Goal: Transaction & Acquisition: Book appointment/travel/reservation

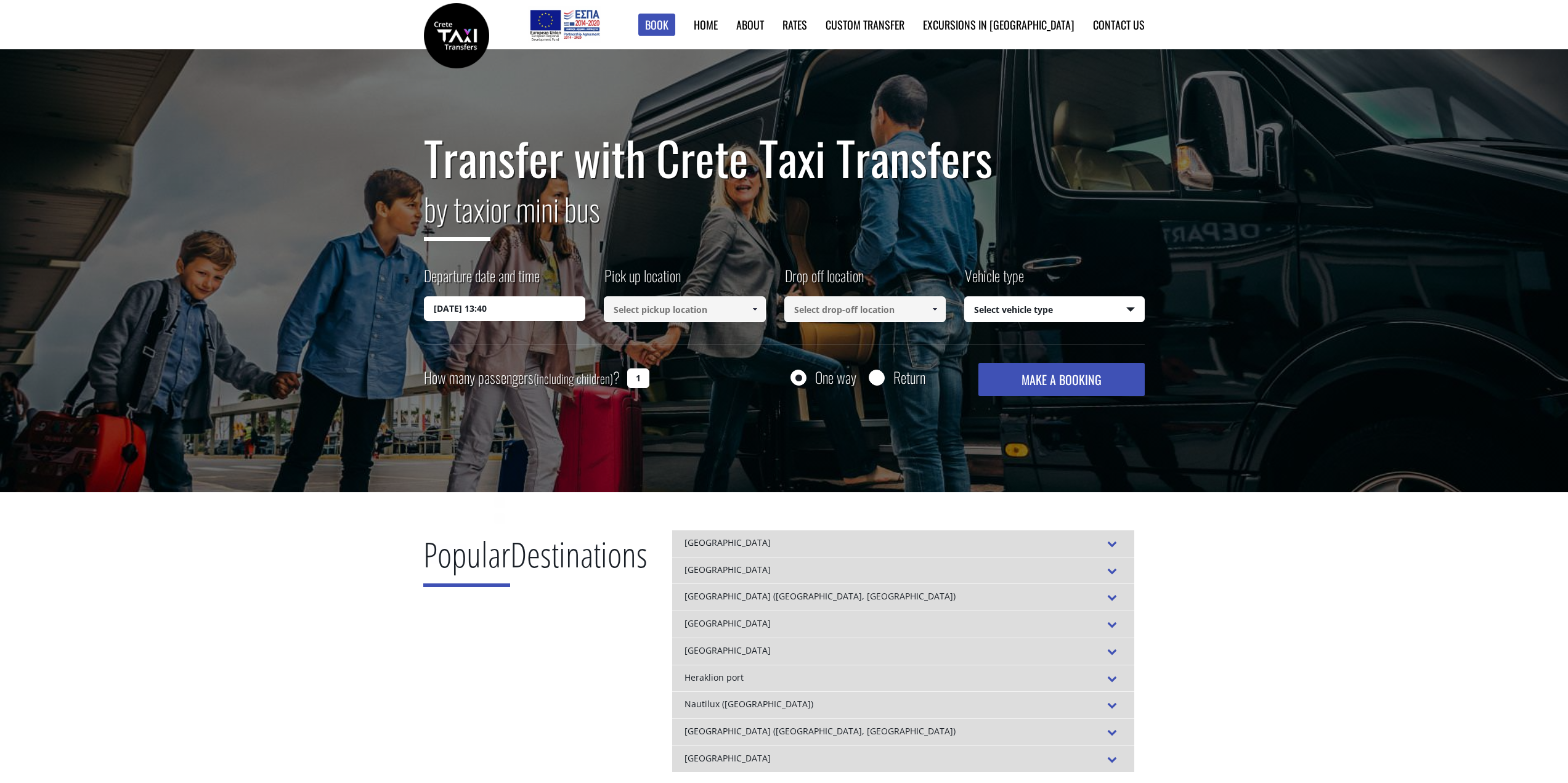
click at [567, 317] on input "[DATE] 13:40" at bounding box center [505, 309] width 162 height 25
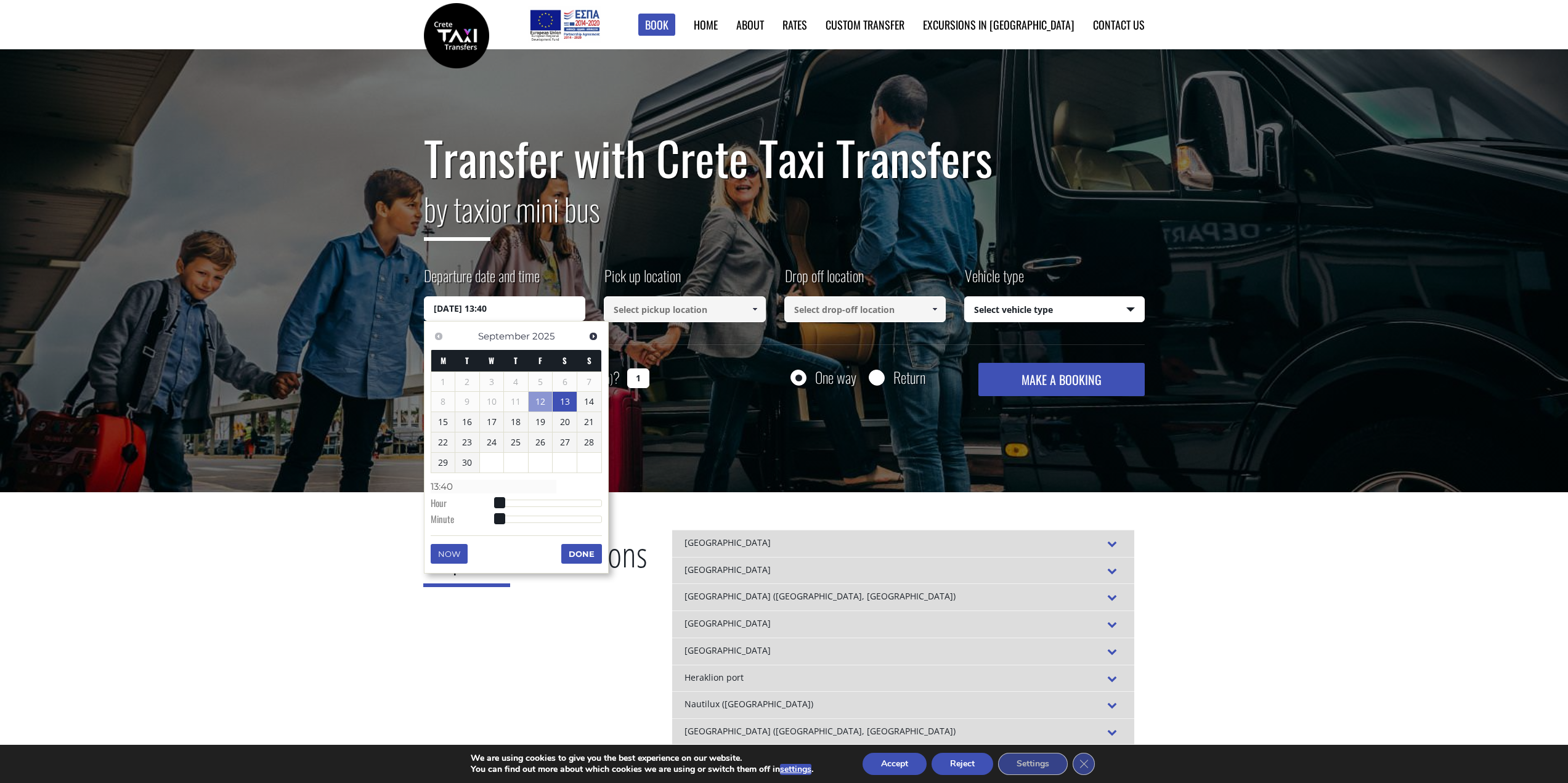
click at [561, 403] on link "13" at bounding box center [564, 401] width 24 height 19
type input "[DATE] 00:00"
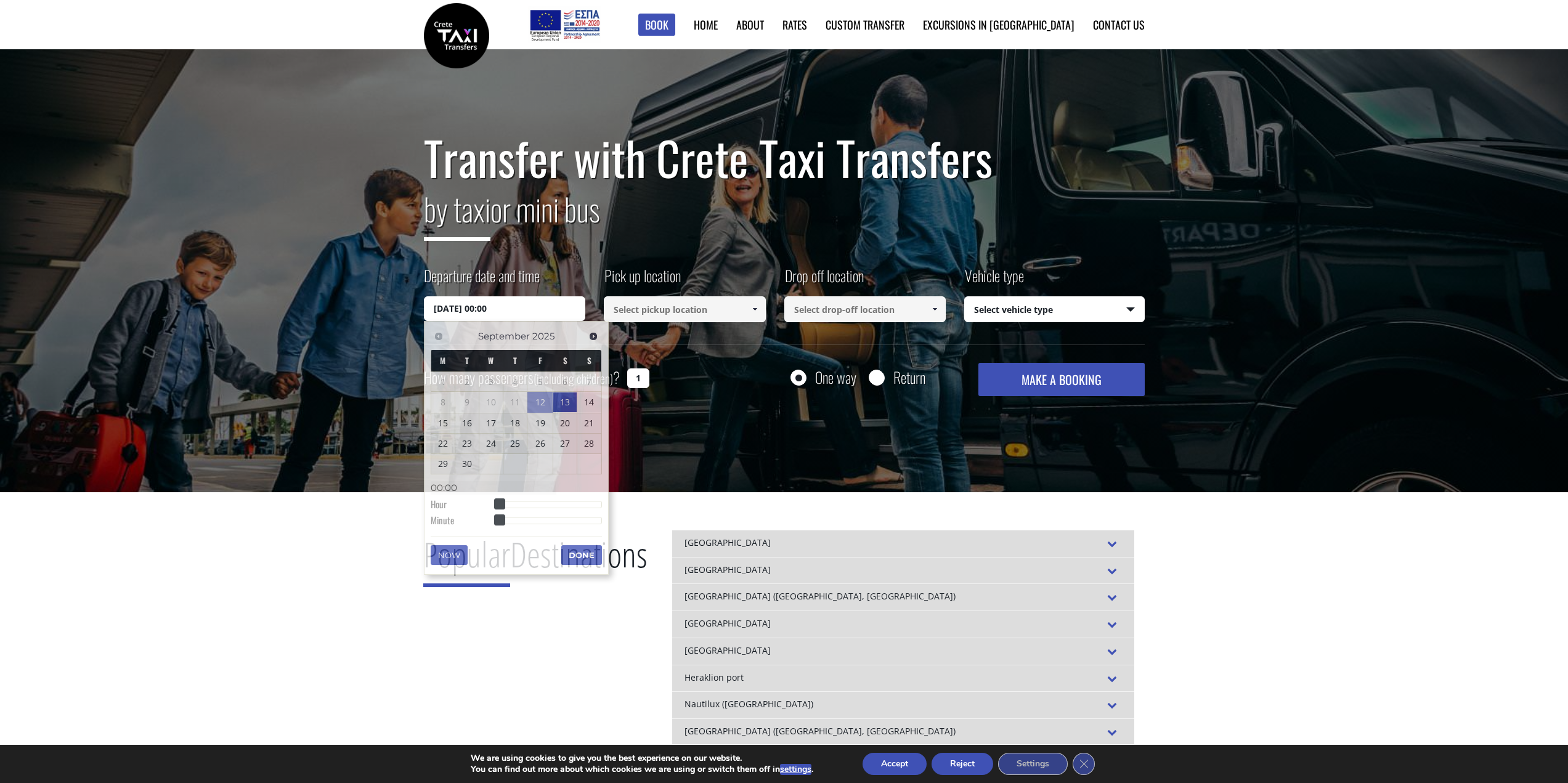
click at [740, 311] on input at bounding box center [685, 309] width 162 height 26
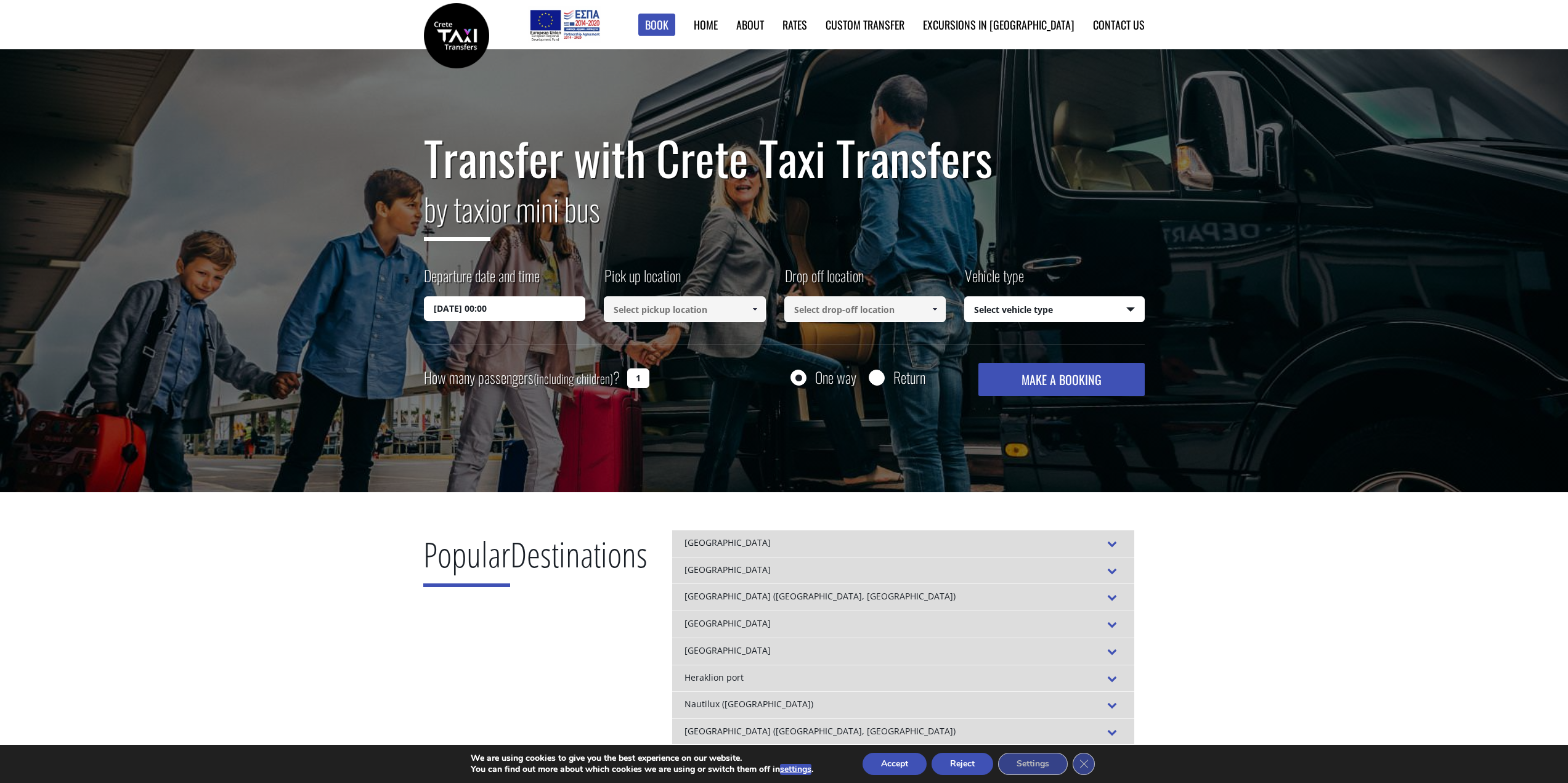
click at [762, 306] on link at bounding box center [754, 309] width 20 height 26
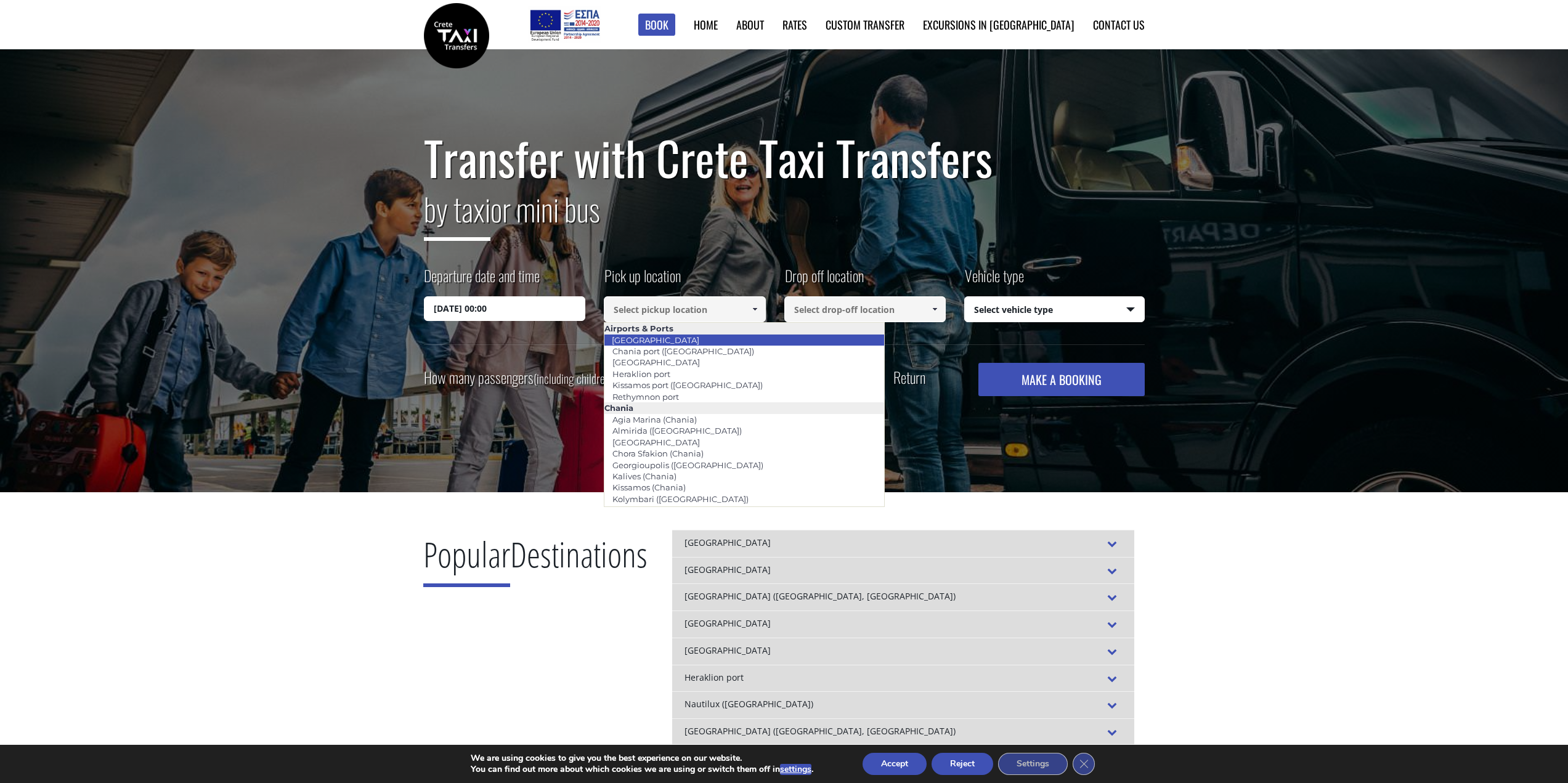
click at [717, 344] on li "[GEOGRAPHIC_DATA]" at bounding box center [744, 340] width 279 height 11
type input "[GEOGRAPHIC_DATA]"
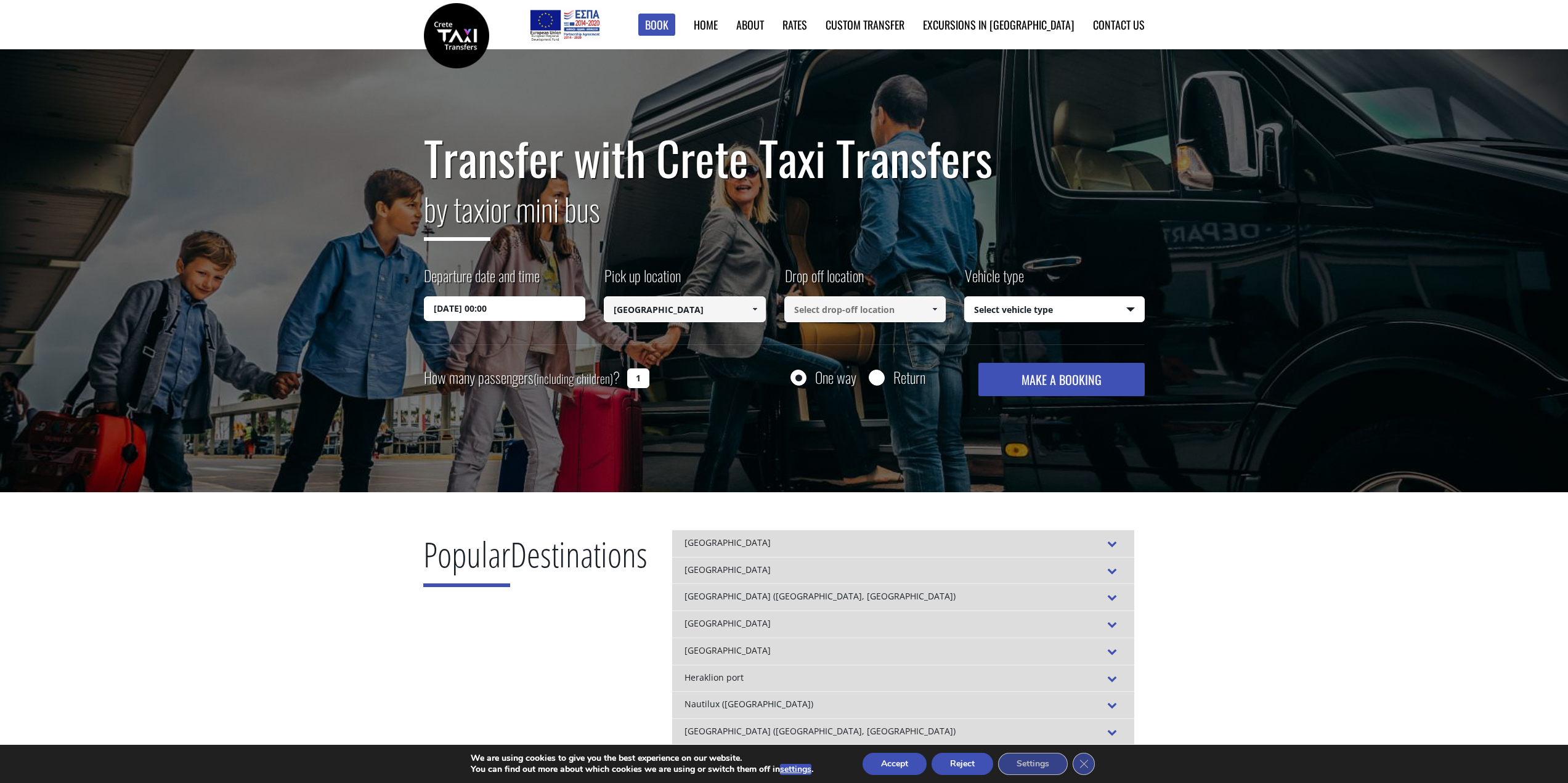
click at [845, 319] on input at bounding box center [866, 309] width 162 height 26
click at [938, 310] on span at bounding box center [934, 309] width 10 height 10
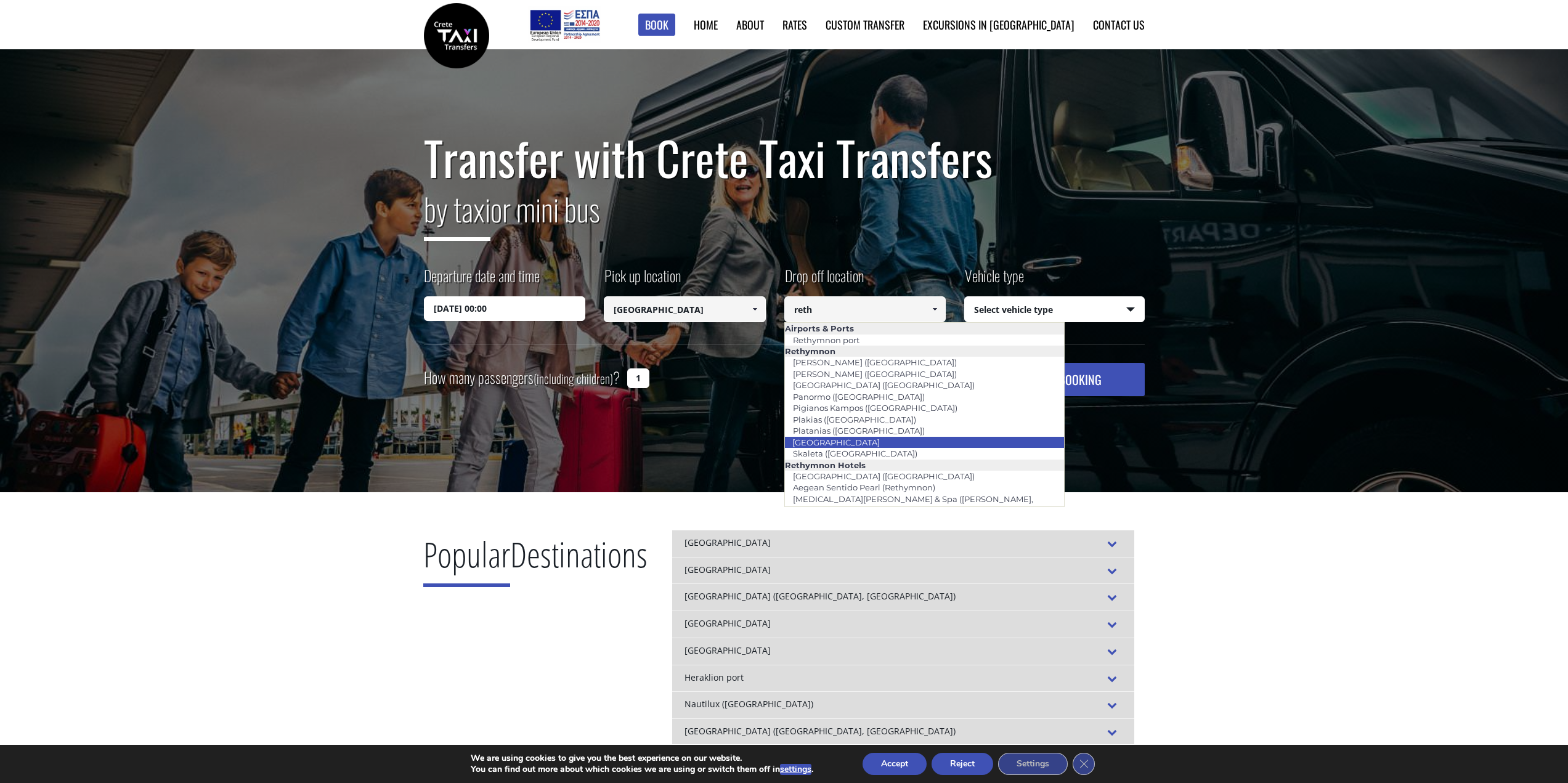
click at [895, 441] on li "[GEOGRAPHIC_DATA]" at bounding box center [924, 443] width 279 height 11
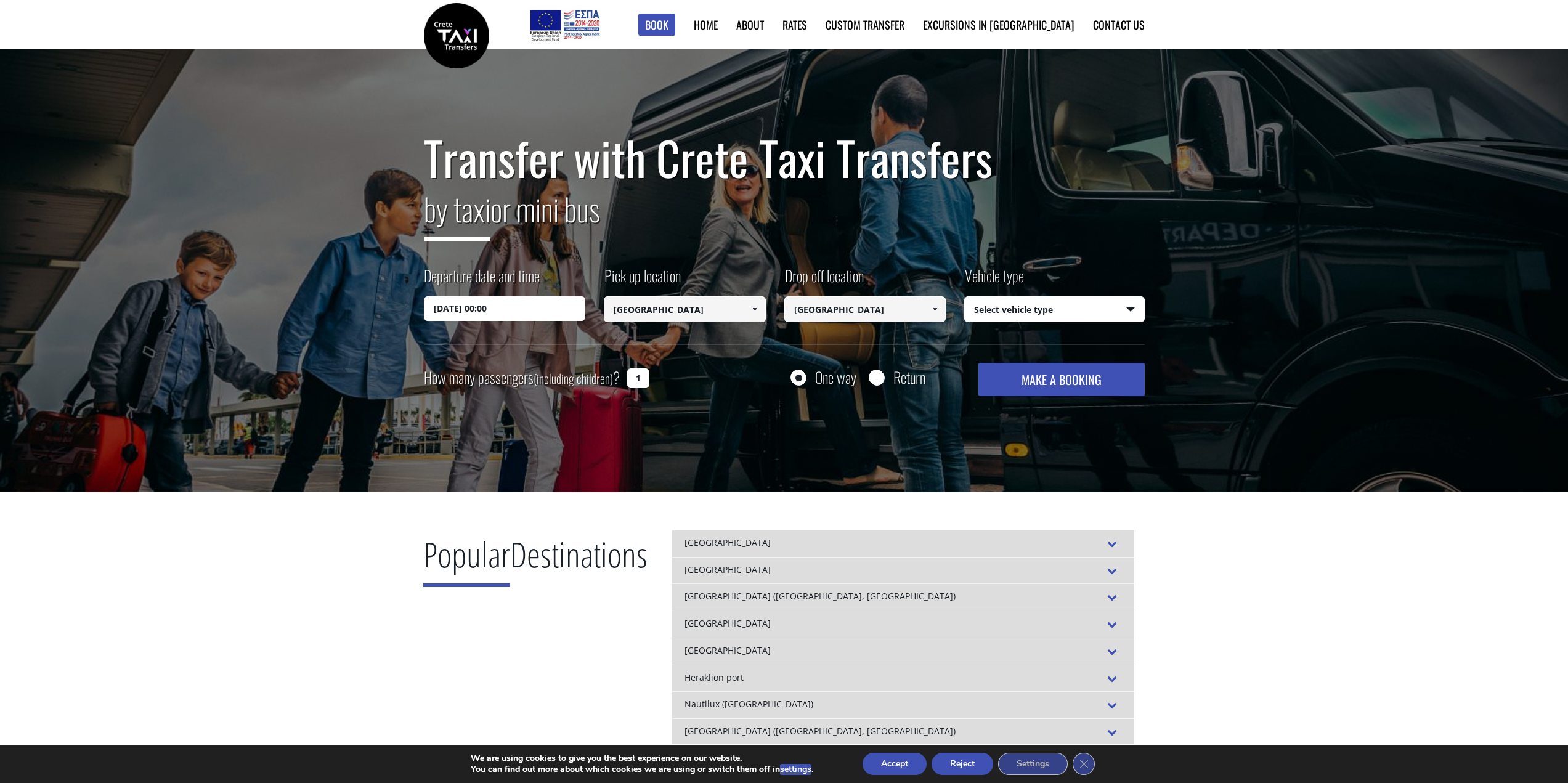
type input "[GEOGRAPHIC_DATA]"
click at [1079, 302] on select "Select vehicle type Taxi (4 passengers) Mercedes E Class Mini Van (7 passengers…" at bounding box center [1053, 309] width 179 height 26
select select "540"
click at [964, 297] on select "Select vehicle type Taxi (4 passengers) Mercedes E Class Mini Van (7 passengers…" at bounding box center [1053, 309] width 179 height 26
click at [1075, 388] on button "MAKE A BOOKING" at bounding box center [1061, 380] width 166 height 34
